Goal: Task Accomplishment & Management: Use online tool/utility

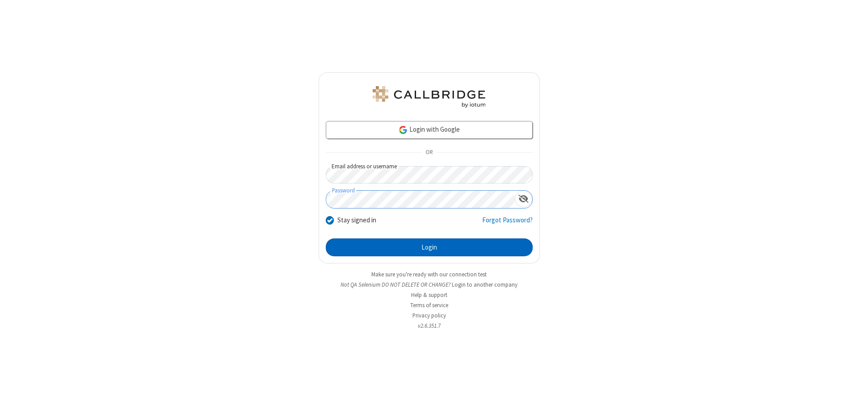
click at [429, 248] on button "Login" at bounding box center [429, 248] width 207 height 18
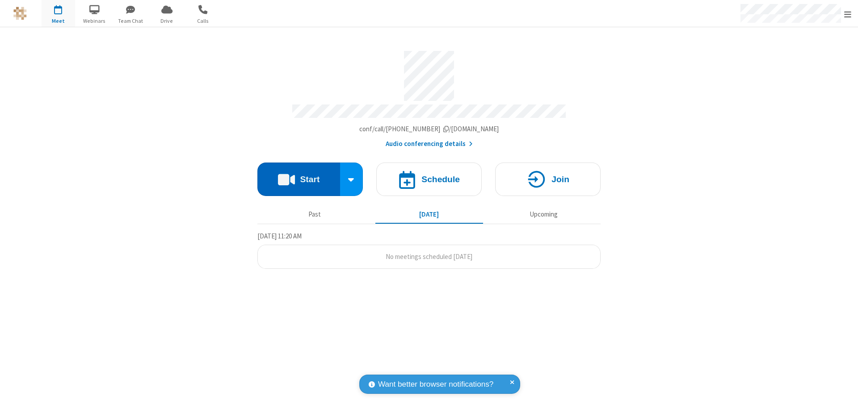
click at [298, 175] on button "Start" at bounding box center [298, 180] width 83 height 34
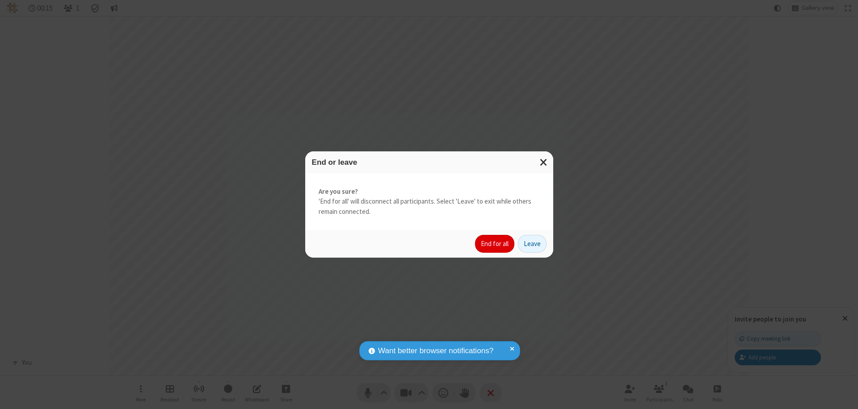
click at [495, 244] on button "End for all" at bounding box center [494, 244] width 39 height 18
